Goal: Information Seeking & Learning: Learn about a topic

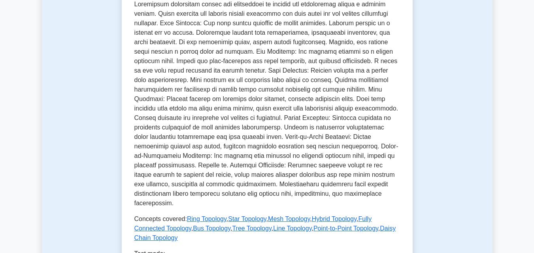
scroll to position [356, 0]
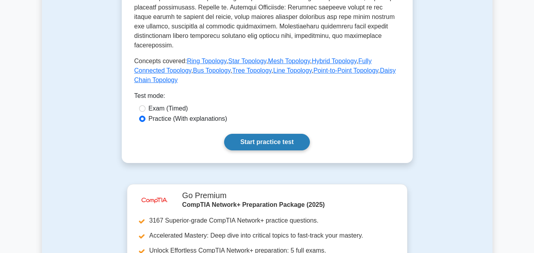
click at [272, 134] on link "Start practice test" at bounding box center [267, 142] width 86 height 17
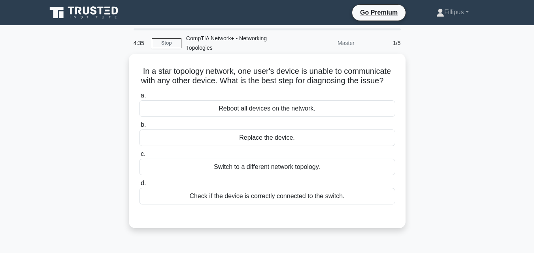
click at [272, 198] on label "d. Check if the device is correctly connected to the switch." at bounding box center [267, 192] width 256 height 26
click at [139, 186] on input "d. Check if the device is correctly connected to the switch." at bounding box center [139, 183] width 0 height 5
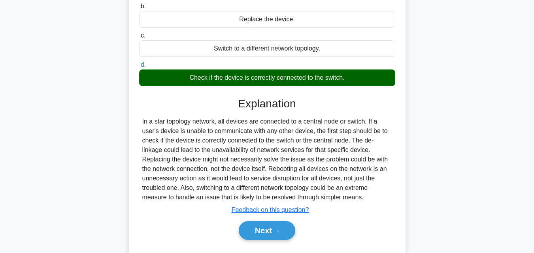
scroll to position [158, 0]
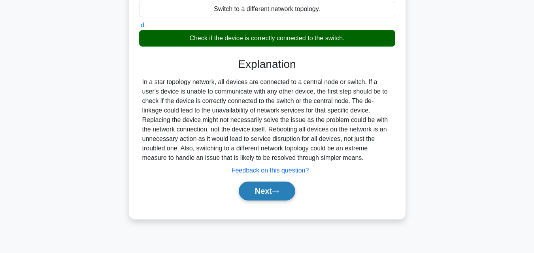
click at [274, 197] on button "Next" at bounding box center [267, 191] width 57 height 19
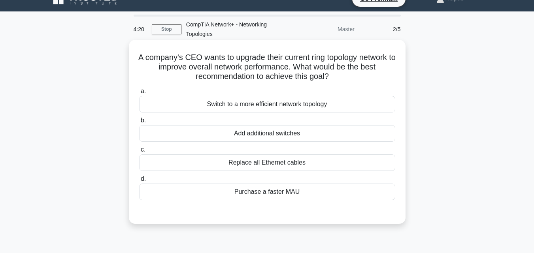
scroll to position [0, 0]
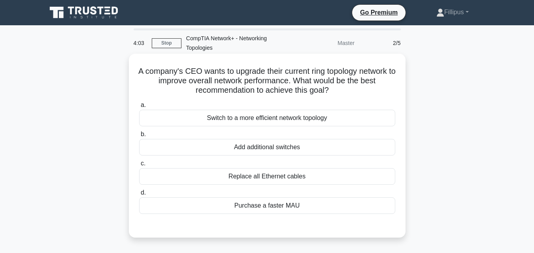
click at [283, 147] on div "Add additional switches" at bounding box center [267, 147] width 256 height 17
click at [139, 137] on input "b. Add additional switches" at bounding box center [139, 134] width 0 height 5
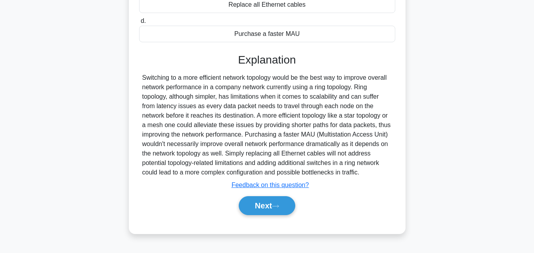
scroll to position [174, 0]
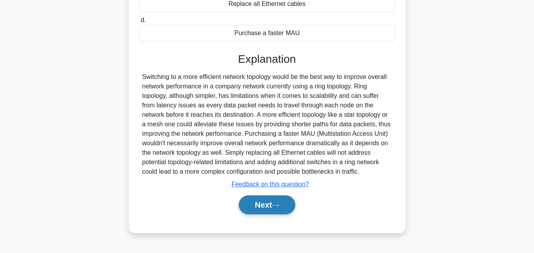
click at [262, 204] on button "Next" at bounding box center [267, 205] width 57 height 19
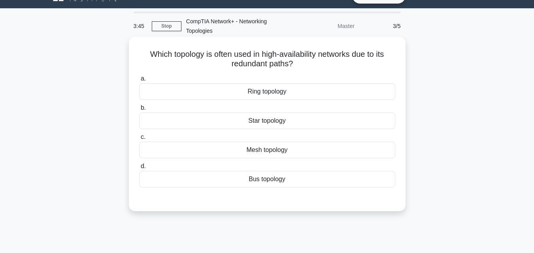
scroll to position [15, 0]
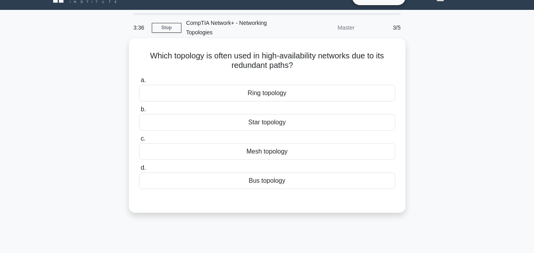
click at [283, 150] on div "Mesh topology" at bounding box center [267, 152] width 256 height 17
click at [139, 142] on input "c. Mesh topology" at bounding box center [139, 138] width 0 height 5
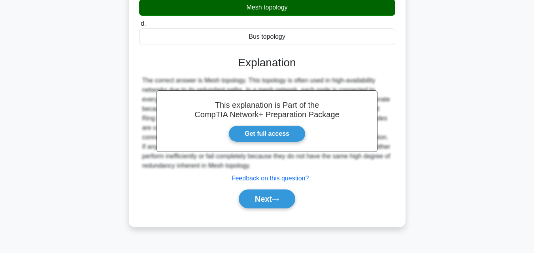
scroll to position [174, 0]
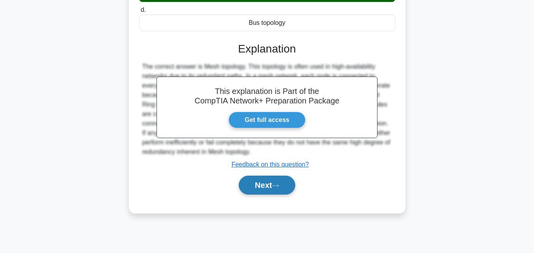
click at [272, 183] on button "Next" at bounding box center [267, 185] width 57 height 19
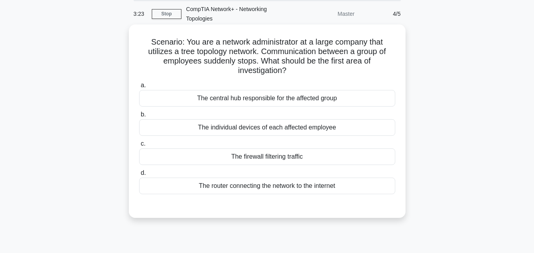
scroll to position [15, 0]
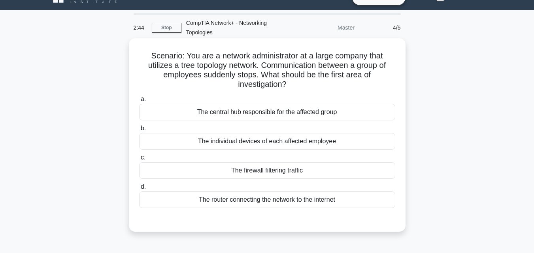
click at [315, 115] on div "The central hub responsible for the affected group" at bounding box center [267, 112] width 256 height 17
click at [139, 102] on input "a. The central hub responsible for the affected group" at bounding box center [139, 99] width 0 height 5
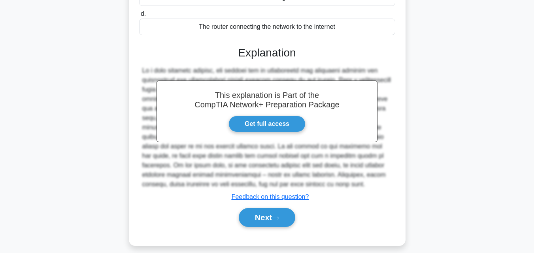
scroll to position [196, 0]
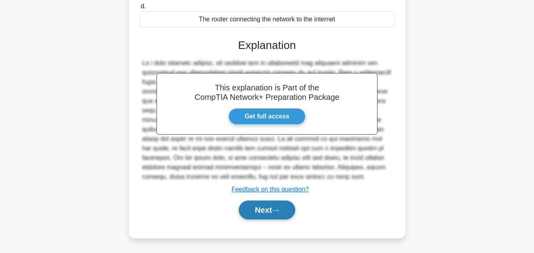
click at [269, 209] on button "Next" at bounding box center [267, 210] width 57 height 19
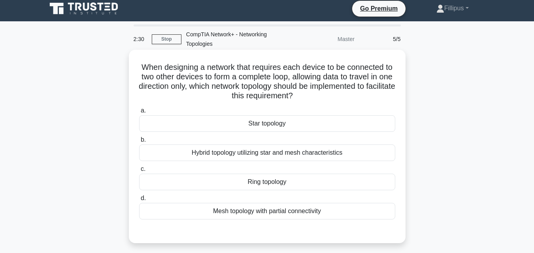
scroll to position [0, 0]
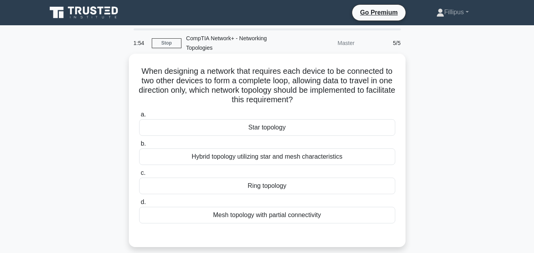
click at [307, 155] on div "Hybrid topology utilizing star and mesh characteristics" at bounding box center [267, 157] width 256 height 17
click at [139, 147] on input "b. Hybrid topology utilizing star and mesh characteristics" at bounding box center [139, 144] width 0 height 5
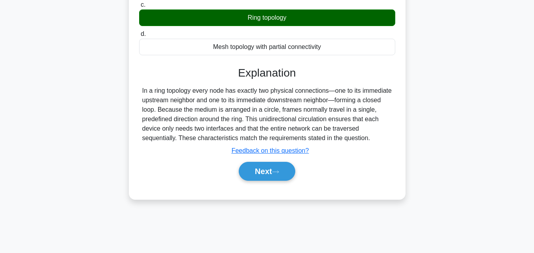
scroll to position [174, 0]
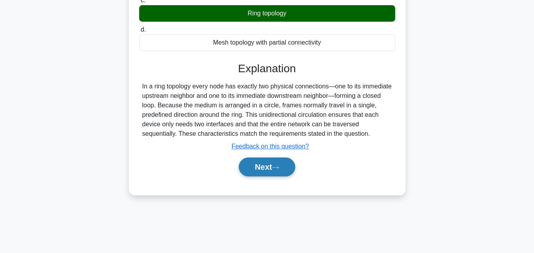
click at [255, 168] on button "Next" at bounding box center [267, 167] width 57 height 19
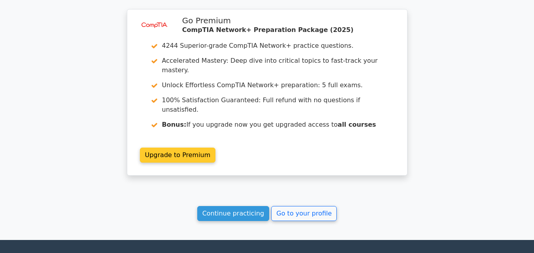
scroll to position [1067, 0]
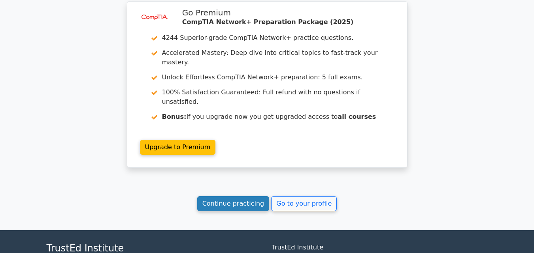
click at [245, 196] on link "Continue practicing" at bounding box center [233, 203] width 72 height 15
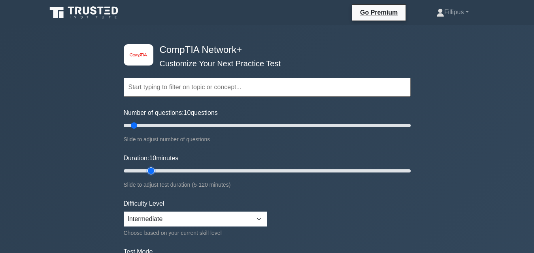
click at [152, 169] on input "Duration: 10 minutes" at bounding box center [267, 170] width 287 height 9
click at [165, 170] on input "Duration: 20 minutes" at bounding box center [267, 170] width 287 height 9
type input "25"
click at [170, 170] on input "Duration: 20 minutes" at bounding box center [267, 170] width 287 height 9
click at [261, 221] on select "Beginner Intermediate Expert" at bounding box center [196, 219] width 144 height 15
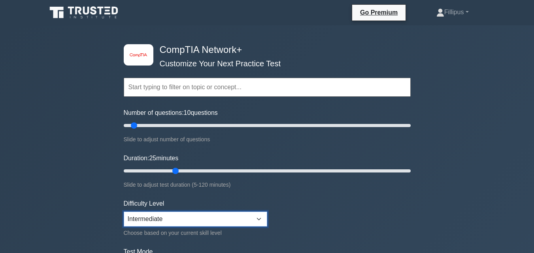
click at [124, 212] on select "Beginner Intermediate Expert" at bounding box center [196, 219] width 144 height 15
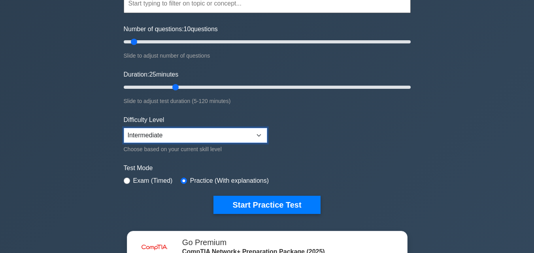
scroll to position [158, 0]
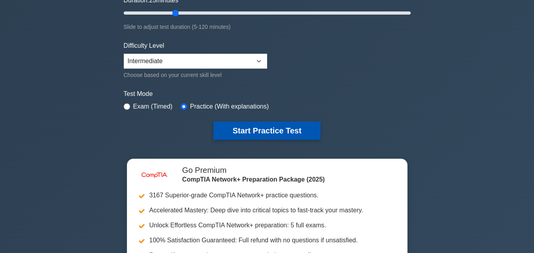
click at [259, 128] on button "Start Practice Test" at bounding box center [266, 131] width 107 height 18
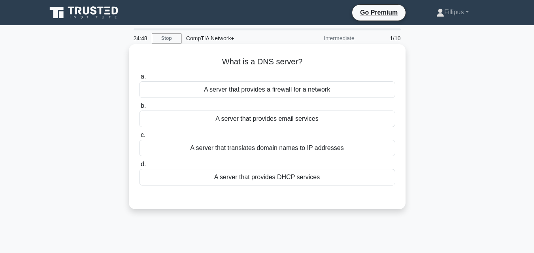
click at [307, 150] on div "A server that translates domain names to IP addresses" at bounding box center [267, 148] width 256 height 17
click at [139, 138] on input "c. A server that translates domain names to IP addresses" at bounding box center [139, 135] width 0 height 5
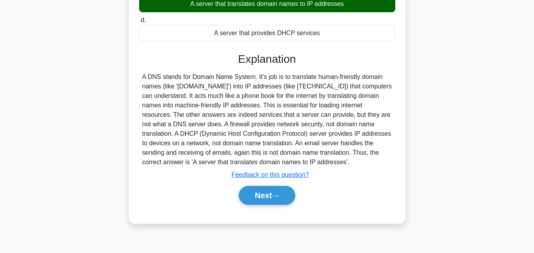
scroll to position [158, 0]
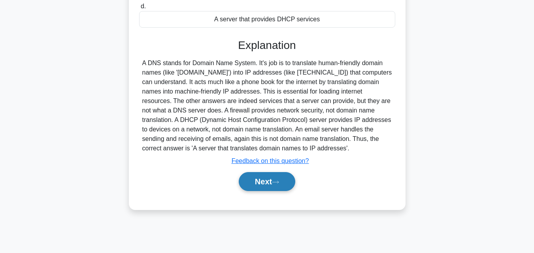
click at [260, 181] on button "Next" at bounding box center [267, 181] width 57 height 19
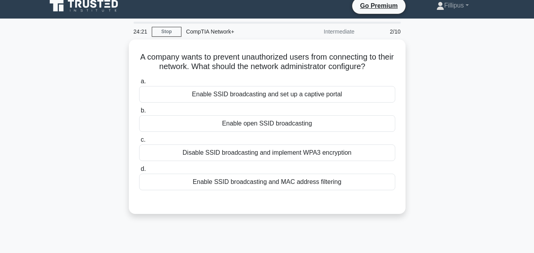
scroll to position [0, 0]
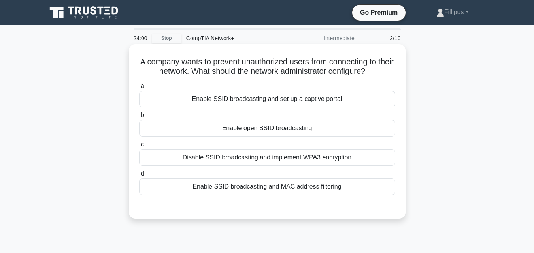
click at [327, 156] on div "Disable SSID broadcasting and implement WPA3 encryption" at bounding box center [267, 157] width 256 height 17
click at [139, 147] on input "c. Disable SSID broadcasting and implement WPA3 encryption" at bounding box center [139, 144] width 0 height 5
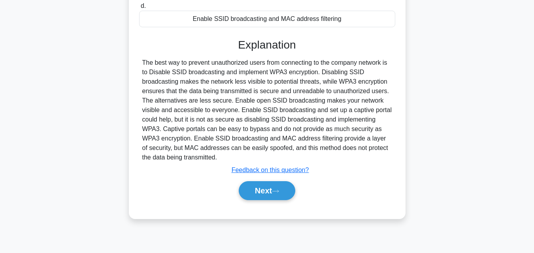
scroll to position [174, 0]
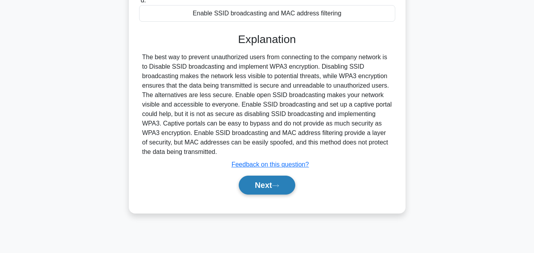
click at [262, 186] on button "Next" at bounding box center [267, 185] width 57 height 19
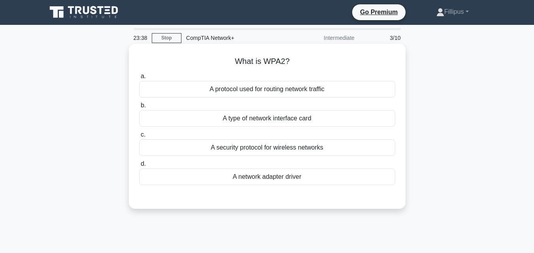
scroll to position [0, 0]
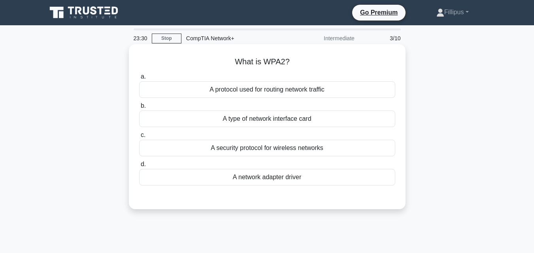
click at [274, 149] on div "A security protocol for wireless networks" at bounding box center [267, 148] width 256 height 17
click at [139, 138] on input "c. A security protocol for wireless networks" at bounding box center [139, 135] width 0 height 5
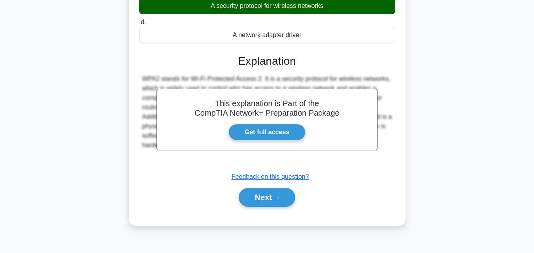
scroll to position [158, 0]
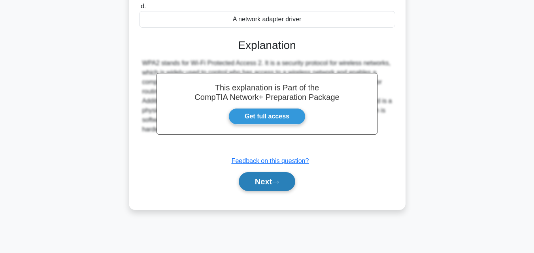
click at [267, 183] on button "Next" at bounding box center [267, 181] width 57 height 19
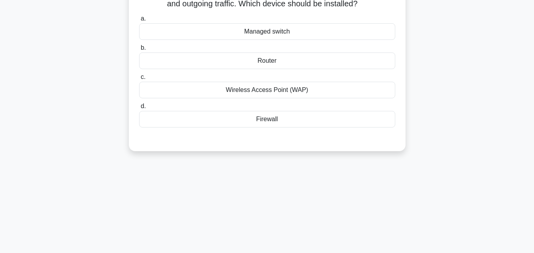
scroll to position [0, 0]
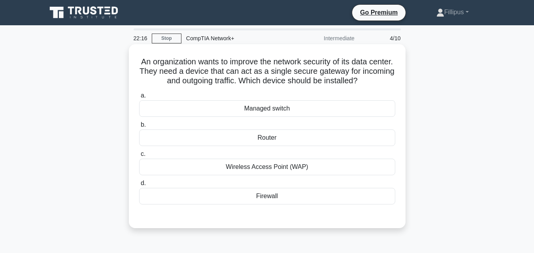
click at [272, 197] on div "Firewall" at bounding box center [267, 196] width 256 height 17
click at [139, 186] on input "d. Firewall" at bounding box center [139, 183] width 0 height 5
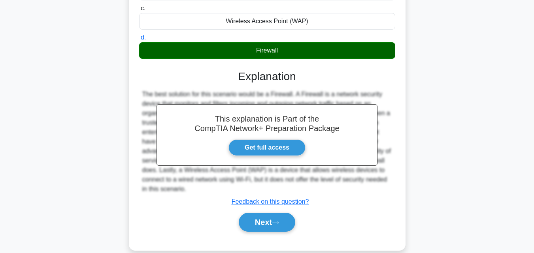
scroll to position [174, 0]
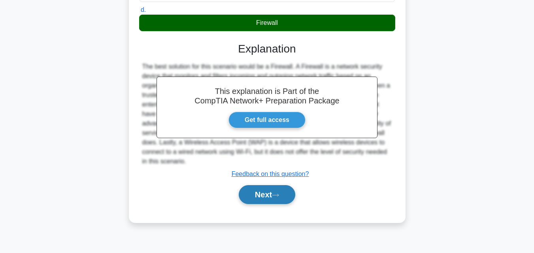
click at [265, 196] on button "Next" at bounding box center [267, 194] width 57 height 19
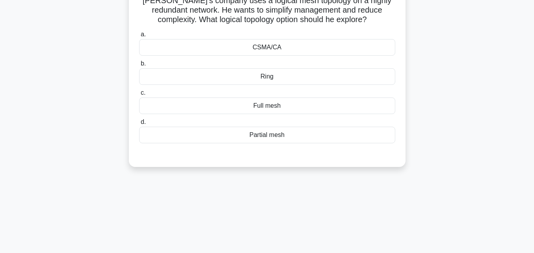
scroll to position [55, 0]
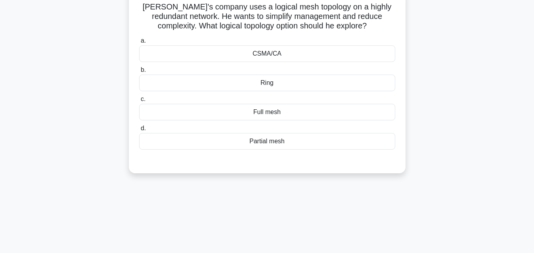
click at [289, 141] on div "Partial mesh" at bounding box center [267, 141] width 256 height 17
click at [139, 131] on input "d. Partial mesh" at bounding box center [139, 128] width 0 height 5
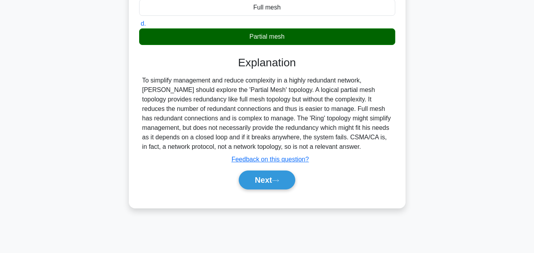
scroll to position [174, 0]
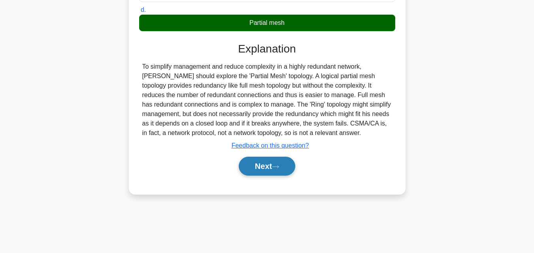
click at [271, 168] on button "Next" at bounding box center [267, 166] width 57 height 19
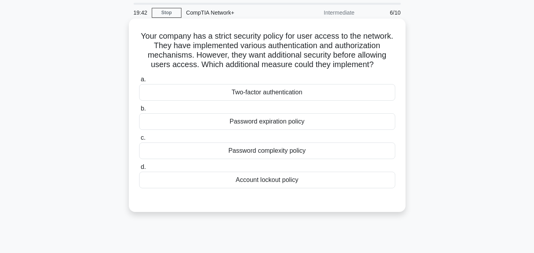
scroll to position [40, 0]
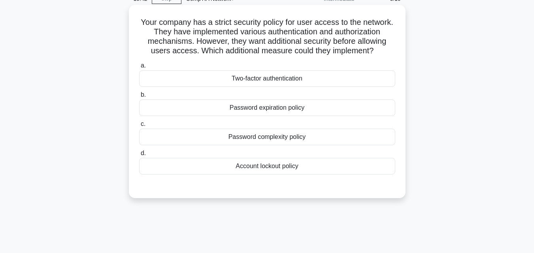
click at [270, 81] on div "Two-factor authentication" at bounding box center [267, 78] width 256 height 17
click at [139, 68] on input "a. Two-factor authentication" at bounding box center [139, 65] width 0 height 5
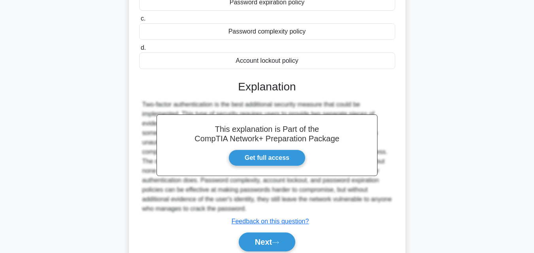
scroll to position [178, 0]
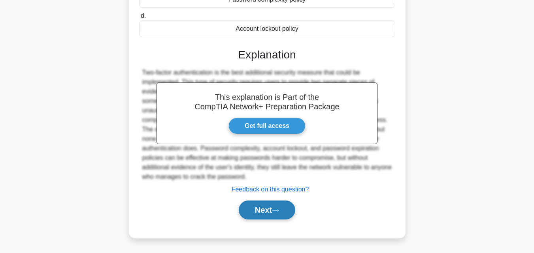
click at [272, 208] on button "Next" at bounding box center [267, 210] width 57 height 19
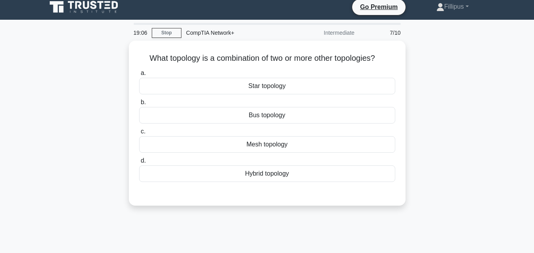
scroll to position [0, 0]
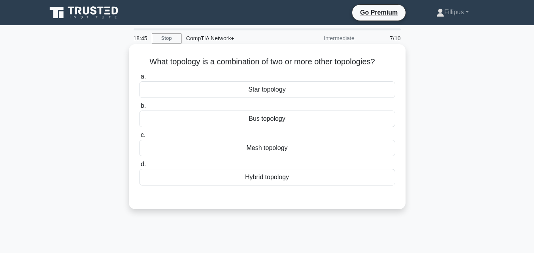
click at [277, 176] on div "Hybrid topology" at bounding box center [267, 177] width 256 height 17
click at [139, 167] on input "d. Hybrid topology" at bounding box center [139, 164] width 0 height 5
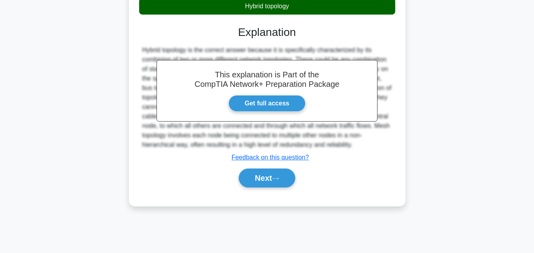
scroll to position [174, 0]
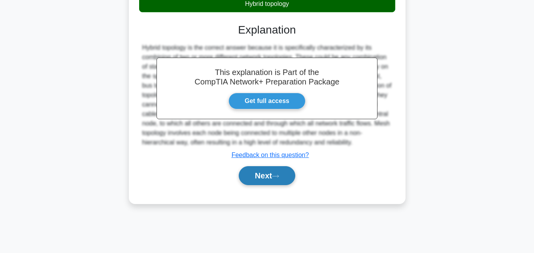
click at [267, 178] on button "Next" at bounding box center [267, 175] width 57 height 19
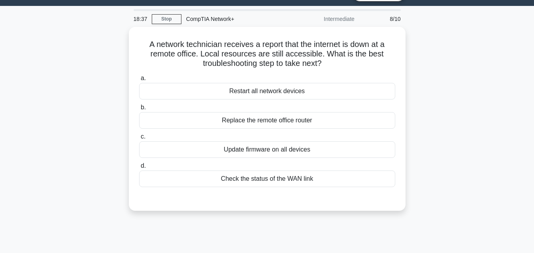
scroll to position [15, 0]
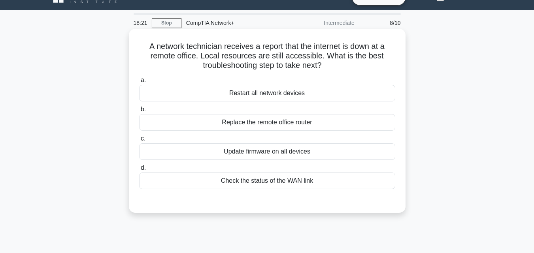
click at [288, 183] on div "Check the status of the WAN link" at bounding box center [267, 181] width 256 height 17
click at [139, 171] on input "d. Check the status of the WAN link" at bounding box center [139, 168] width 0 height 5
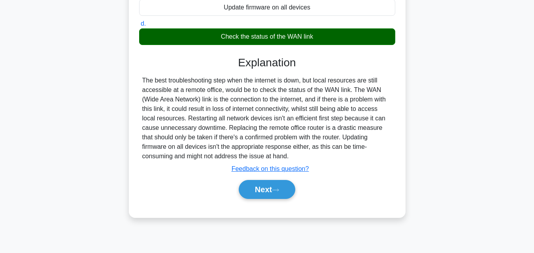
scroll to position [174, 0]
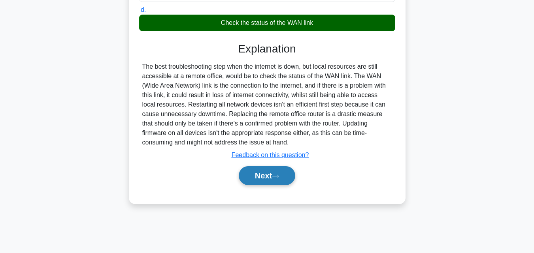
click at [270, 178] on button "Next" at bounding box center [267, 175] width 57 height 19
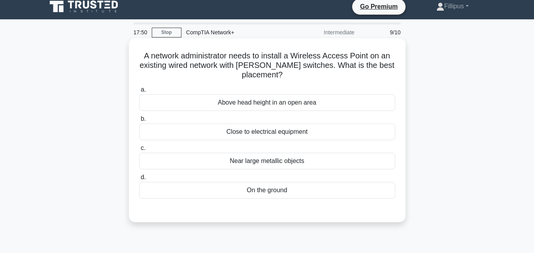
scroll to position [0, 0]
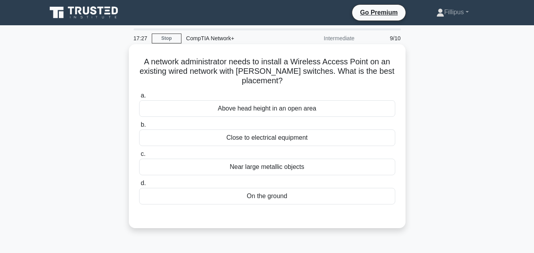
click at [256, 112] on div "Above head height in an open area" at bounding box center [267, 108] width 256 height 17
click at [139, 98] on input "a. Above head height in an open area" at bounding box center [139, 95] width 0 height 5
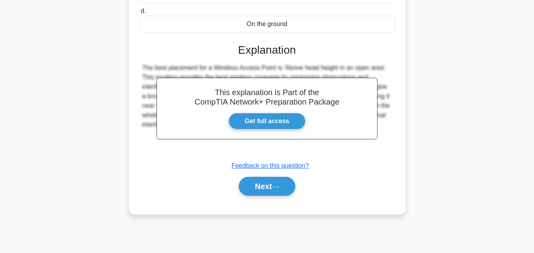
scroll to position [174, 0]
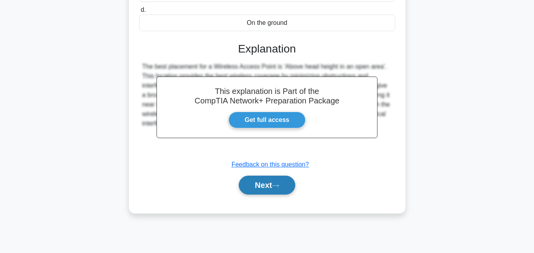
click at [268, 186] on button "Next" at bounding box center [267, 185] width 57 height 19
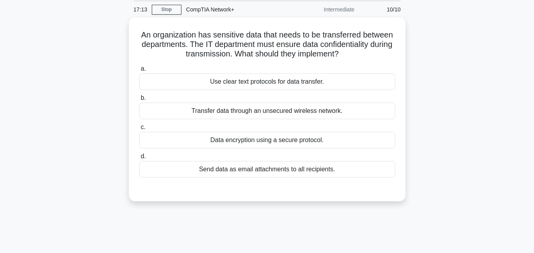
scroll to position [0, 0]
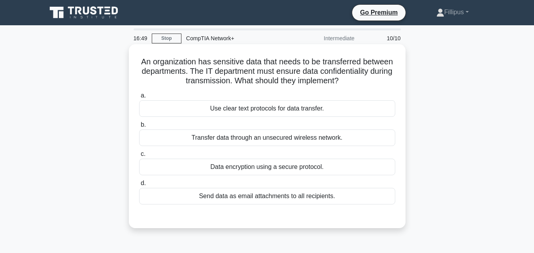
click at [314, 168] on div "Data encryption using a secure protocol." at bounding box center [267, 167] width 256 height 17
click at [139, 157] on input "c. Data encryption using a secure protocol." at bounding box center [139, 154] width 0 height 5
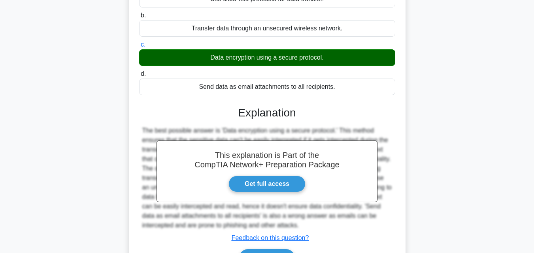
scroll to position [174, 0]
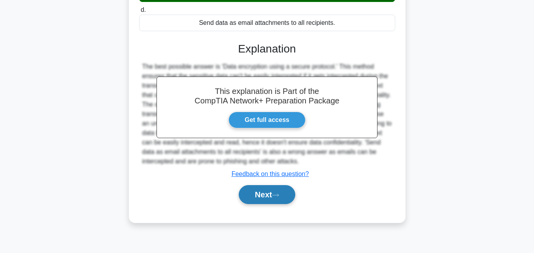
click at [261, 195] on button "Next" at bounding box center [267, 194] width 57 height 19
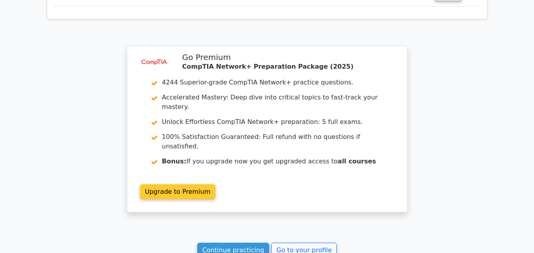
scroll to position [1186, 0]
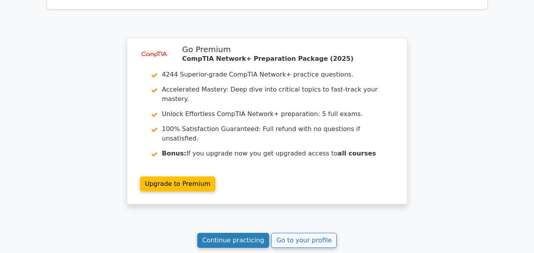
click at [248, 233] on link "Continue practicing" at bounding box center [233, 240] width 72 height 15
